Goal: Book appointment/travel/reservation

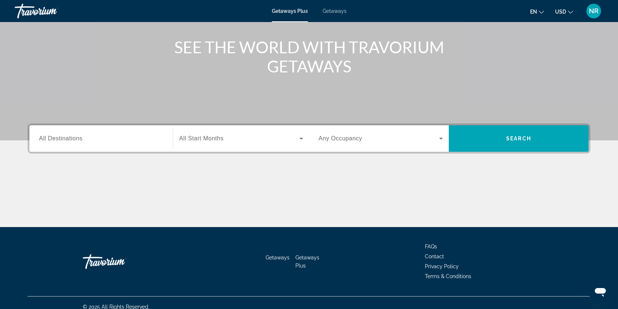
scroll to position [81, 0]
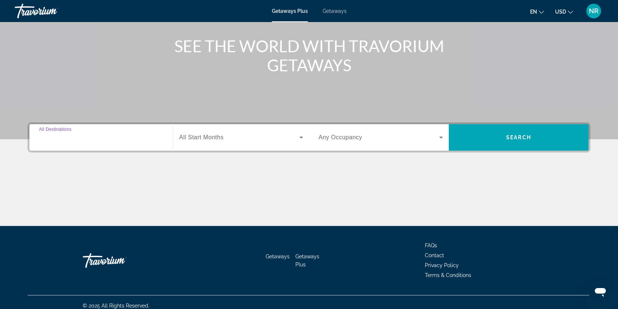
click at [82, 139] on input "Destination All Destinations" at bounding box center [101, 138] width 124 height 9
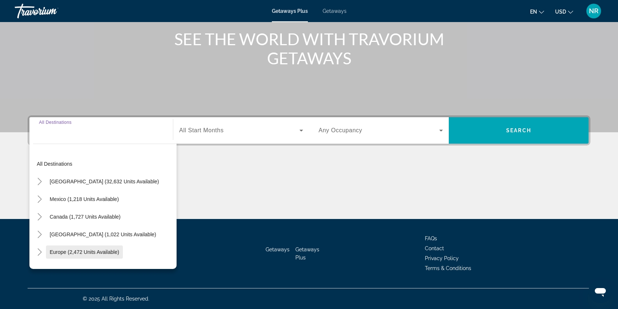
click at [62, 251] on span "Europe (2,472 units available)" at bounding box center [85, 252] width 70 height 6
type input "**********"
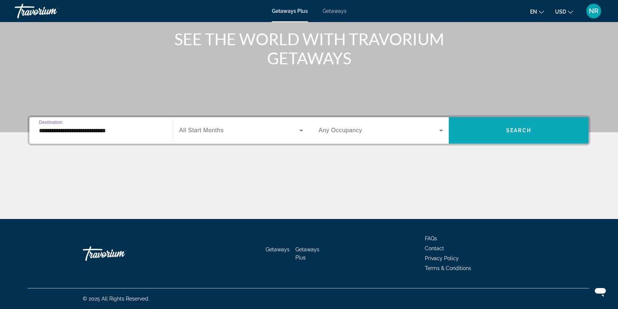
click at [515, 129] on span "Search" at bounding box center [518, 131] width 25 height 6
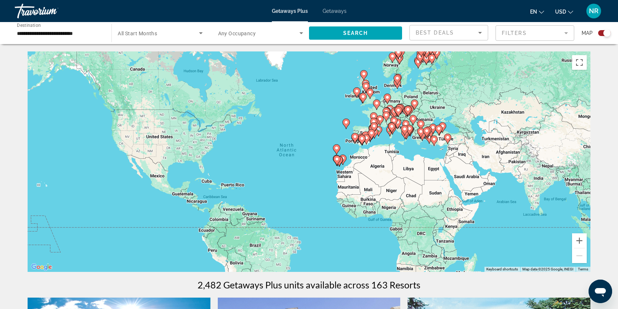
click at [601, 33] on div "Search widget" at bounding box center [604, 33] width 13 height 6
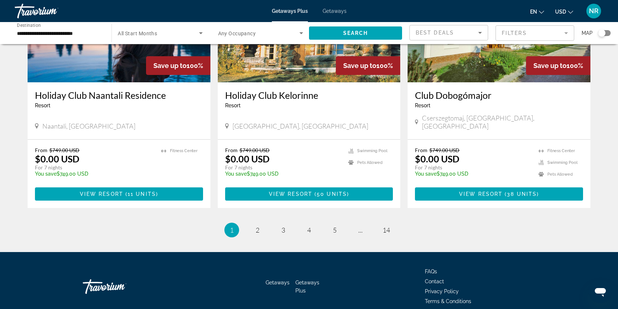
scroll to position [863, 0]
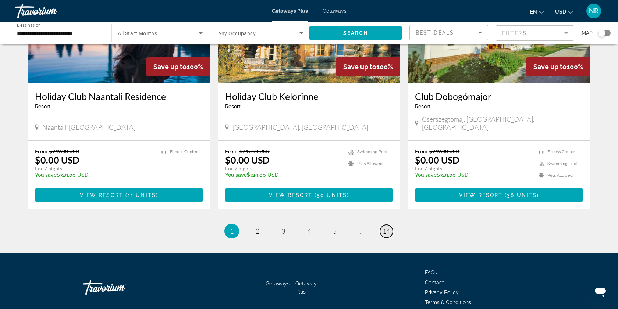
click at [387, 227] on span "14" at bounding box center [386, 231] width 7 height 8
